Goal: Information Seeking & Learning: Understand process/instructions

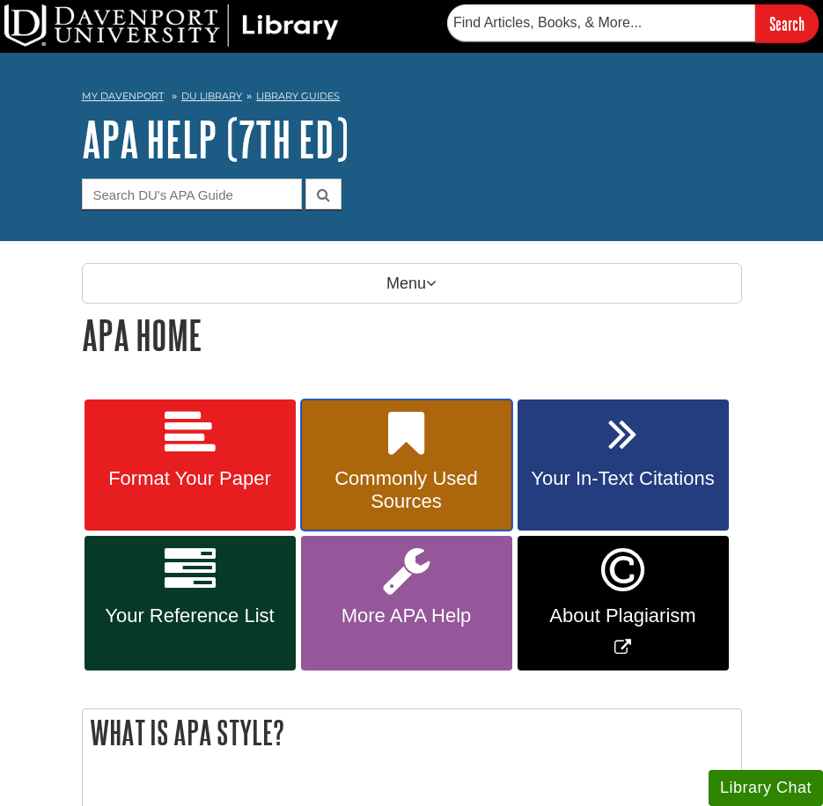
click at [391, 497] on span "Commonly Used Sources" at bounding box center [406, 490] width 185 height 46
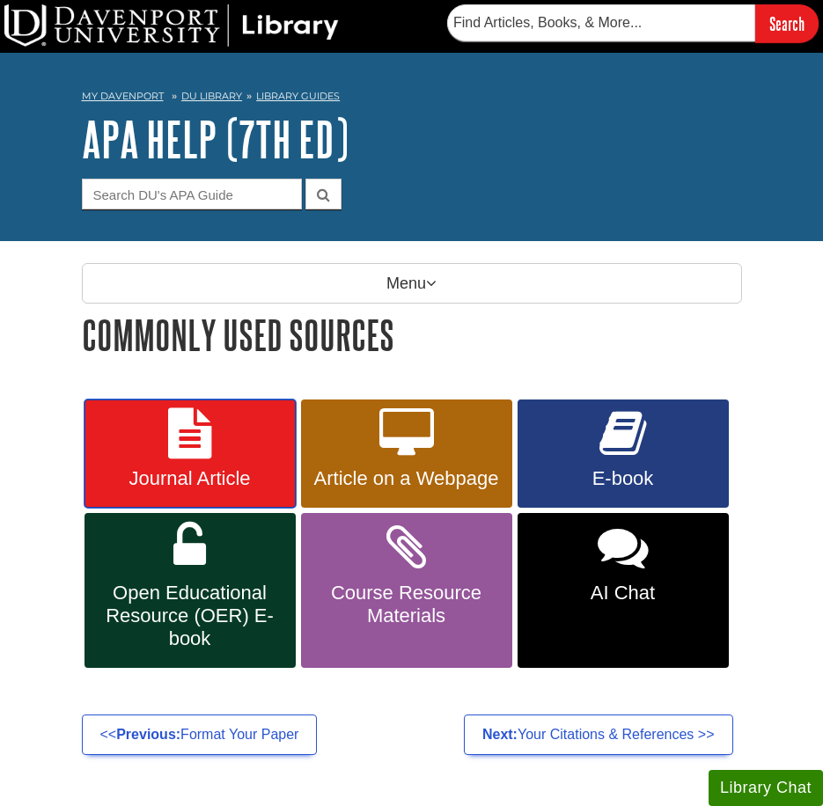
click at [215, 469] on span "Journal Article" at bounding box center [190, 478] width 185 height 23
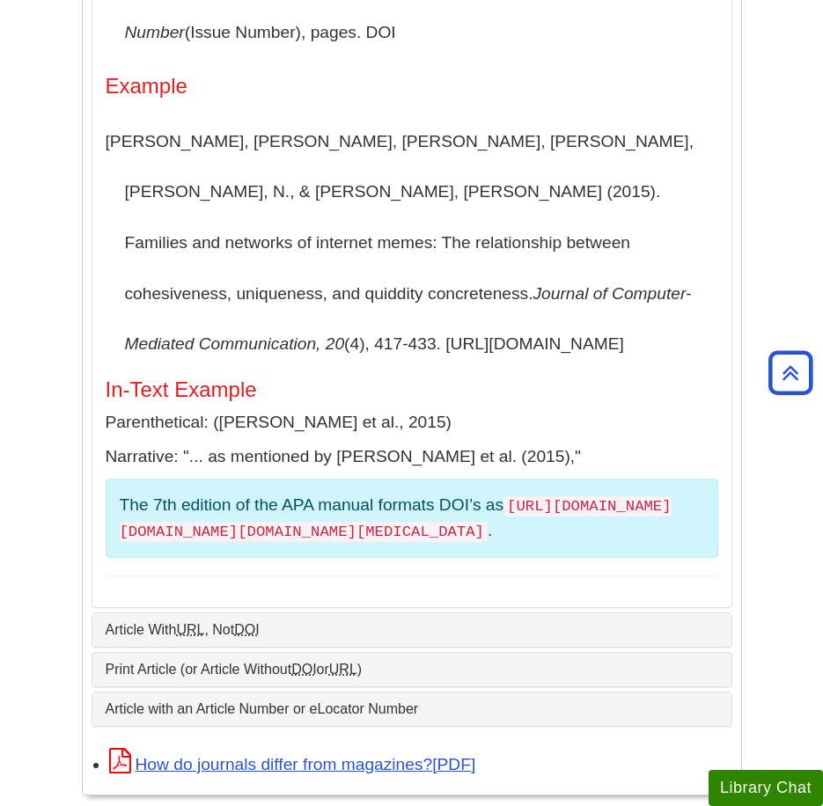
scroll to position [640, 0]
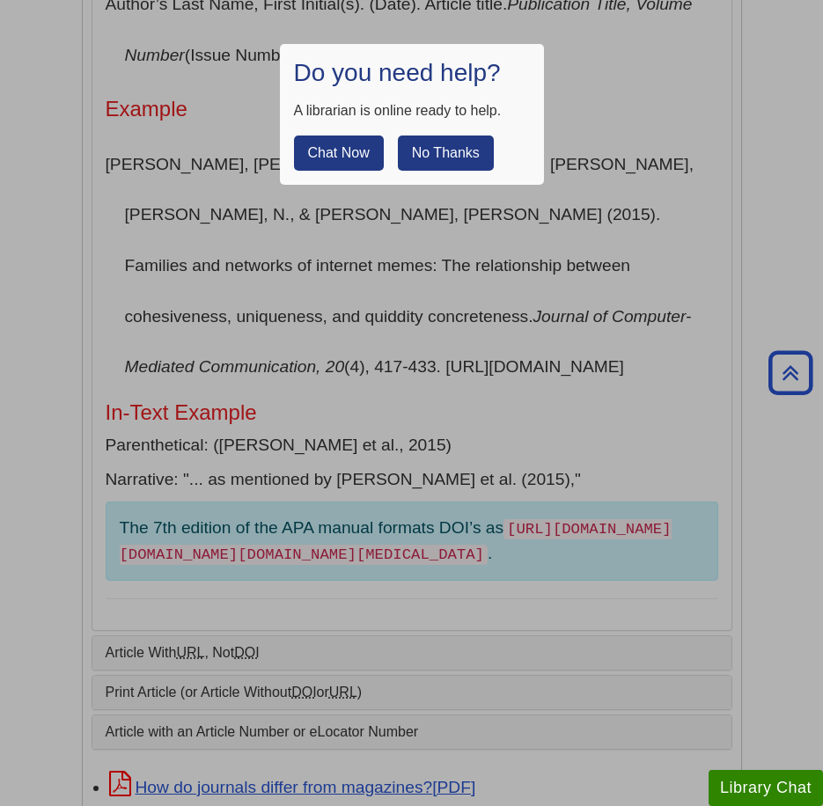
click at [449, 153] on button "No Thanks" at bounding box center [446, 153] width 96 height 35
